Goal: Task Accomplishment & Management: Manage account settings

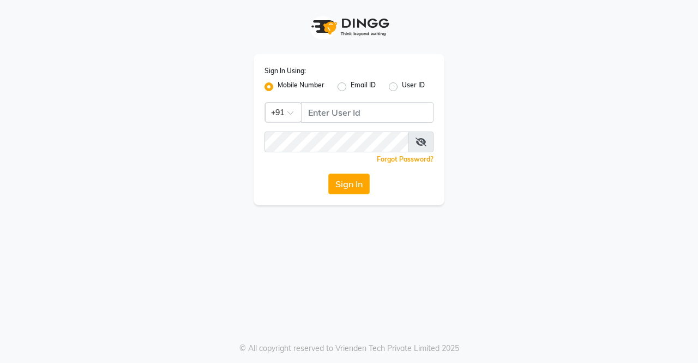
click at [356, 92] on label "Email ID" at bounding box center [363, 86] width 25 height 13
click at [356, 87] on input "Email ID" at bounding box center [354, 83] width 7 height 7
radio input "true"
click at [278, 88] on label "Mobile Number" at bounding box center [301, 86] width 47 height 13
click at [278, 87] on input "Mobile Number" at bounding box center [281, 83] width 7 height 7
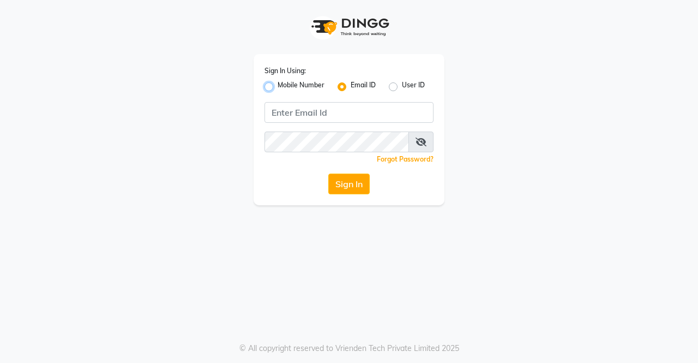
radio input "true"
radio input "false"
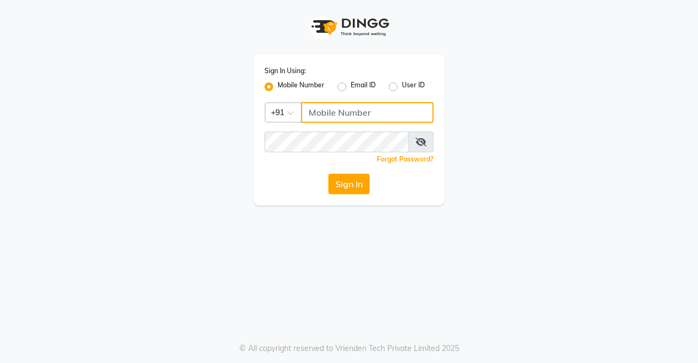
click at [330, 115] on input "Username" at bounding box center [367, 112] width 133 height 21
type input "9000000000"
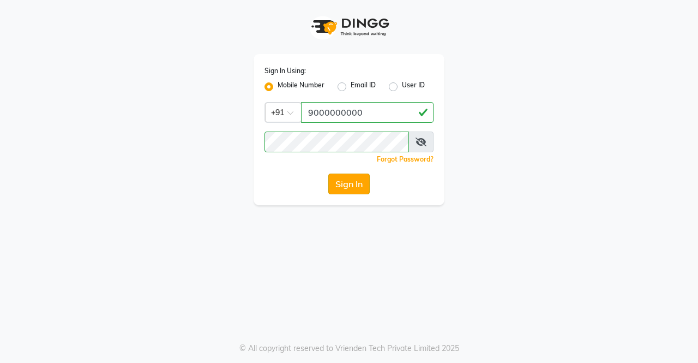
click at [348, 189] on button "Sign In" at bounding box center [349, 184] width 41 height 21
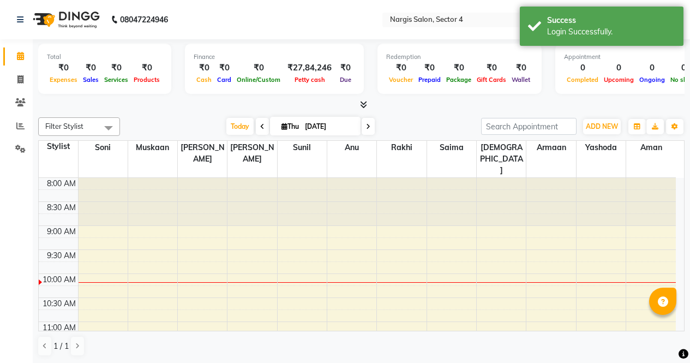
select select "en"
